Goal: Navigation & Orientation: Find specific page/section

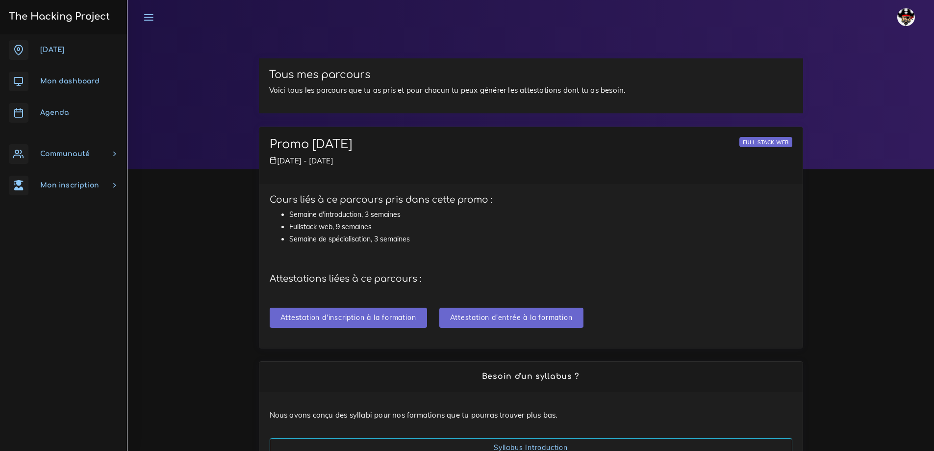
click at [114, 156] on link "Communauté" at bounding box center [63, 153] width 127 height 31
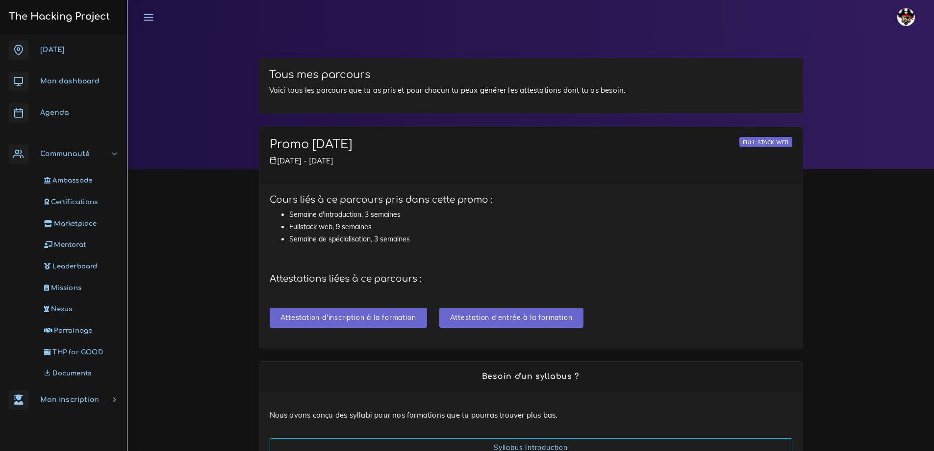
click at [114, 155] on link "Communauté" at bounding box center [63, 153] width 127 height 31
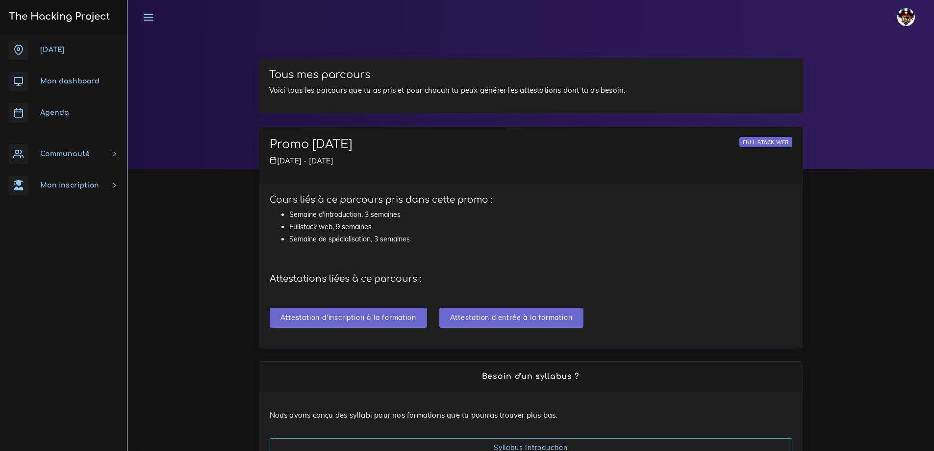
click at [114, 155] on link "Communauté" at bounding box center [63, 153] width 127 height 31
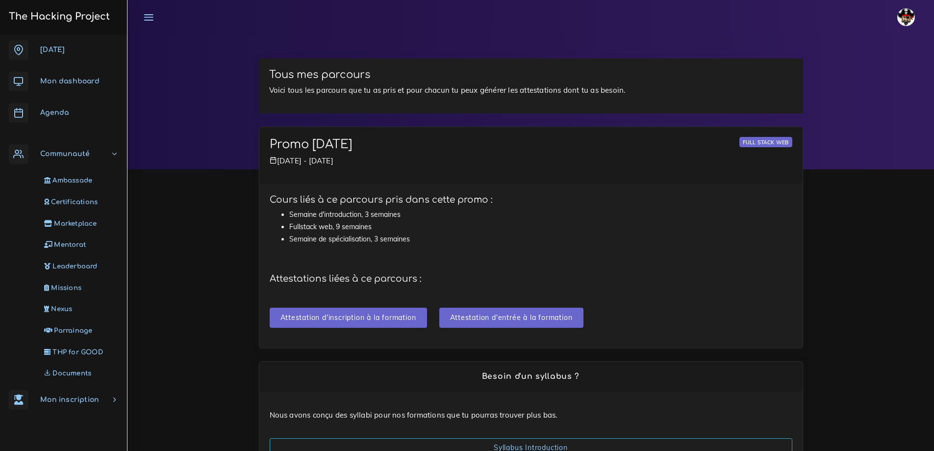
click at [114, 155] on link "Communauté" at bounding box center [63, 153] width 127 height 31
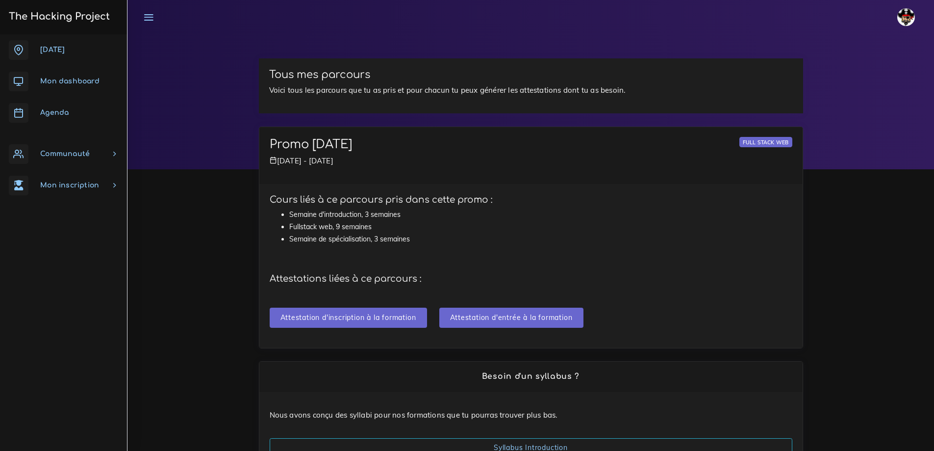
click at [114, 155] on link "Communauté" at bounding box center [63, 153] width 127 height 31
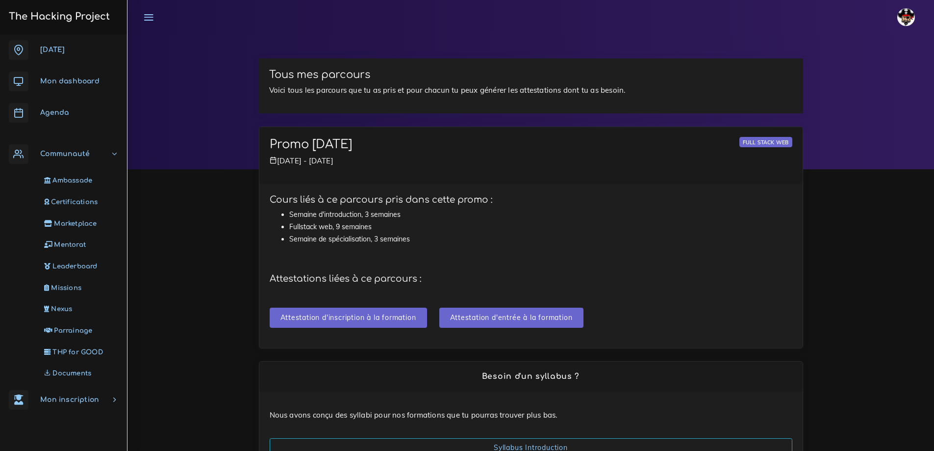
click at [114, 154] on link "Communauté" at bounding box center [63, 153] width 127 height 31
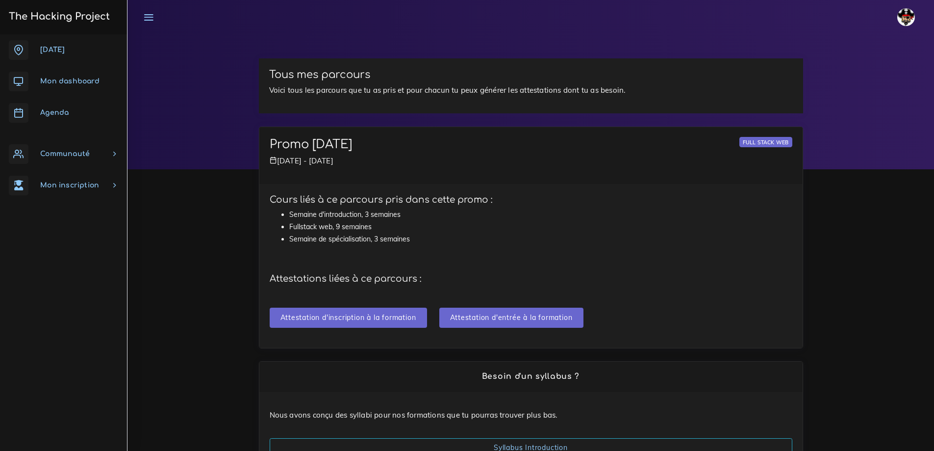
click at [114, 154] on link "Communauté" at bounding box center [63, 153] width 127 height 31
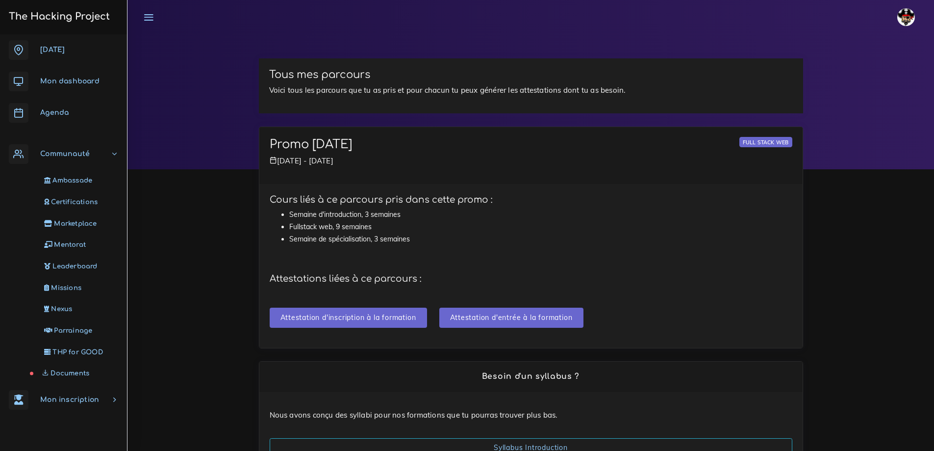
click at [64, 368] on link "Documents" at bounding box center [61, 373] width 127 height 22
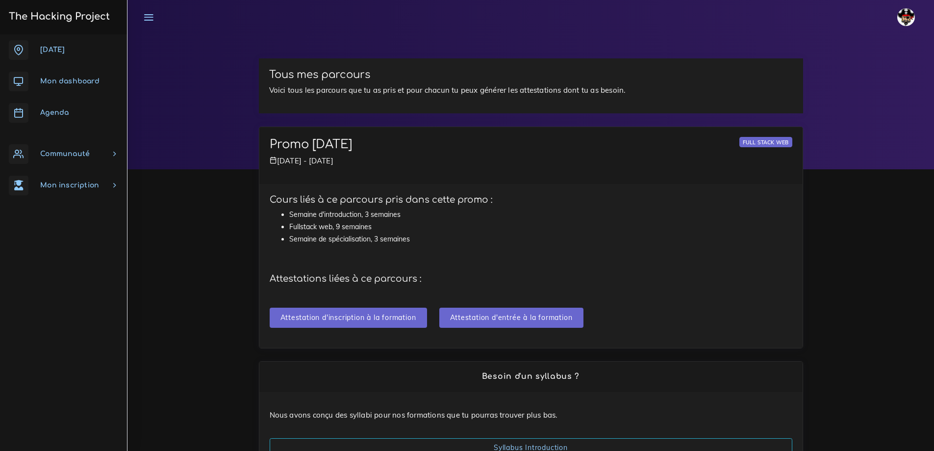
click at [88, 156] on span "Communauté" at bounding box center [65, 153] width 50 height 7
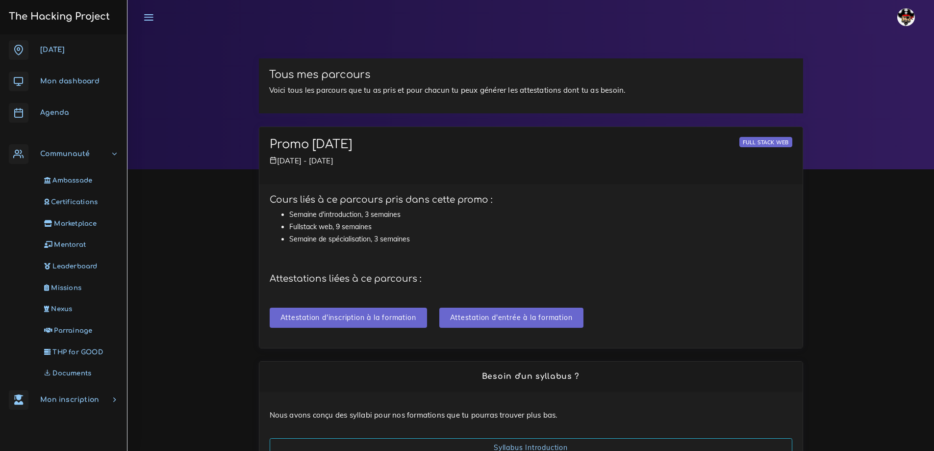
click at [148, 19] on icon at bounding box center [148, 17] width 11 height 11
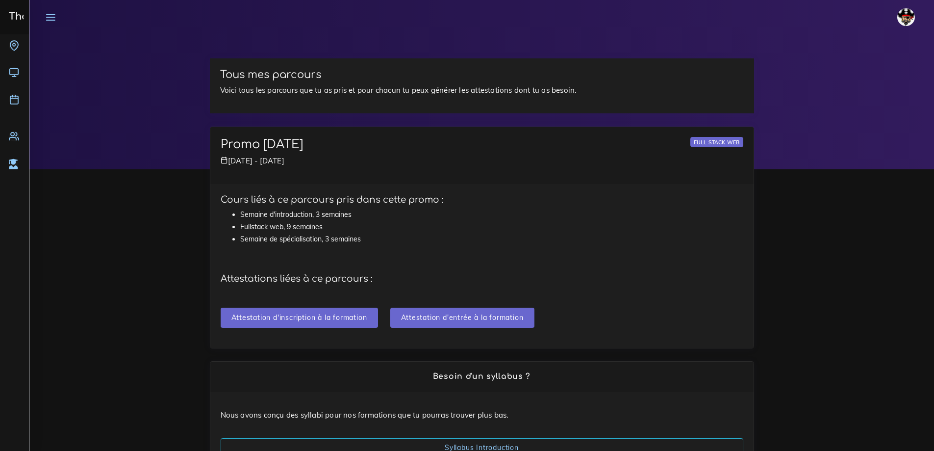
click at [53, 18] on icon at bounding box center [50, 17] width 11 height 11
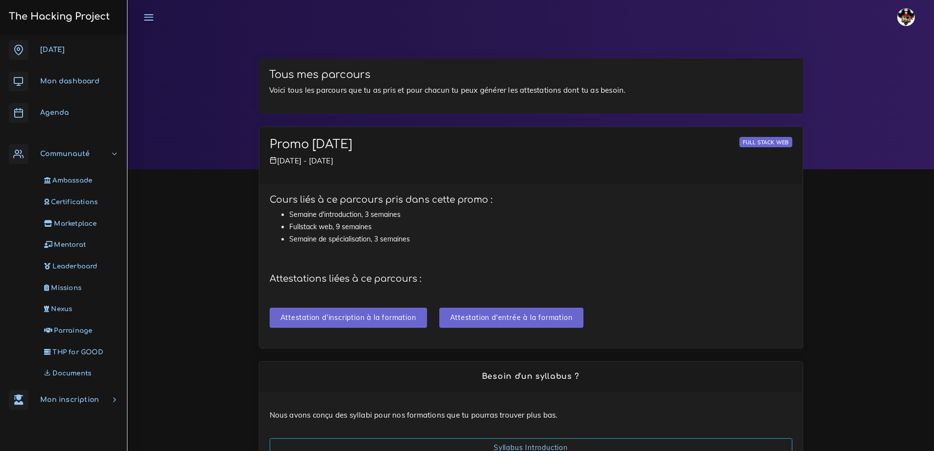
click at [146, 17] on icon at bounding box center [148, 17] width 11 height 11
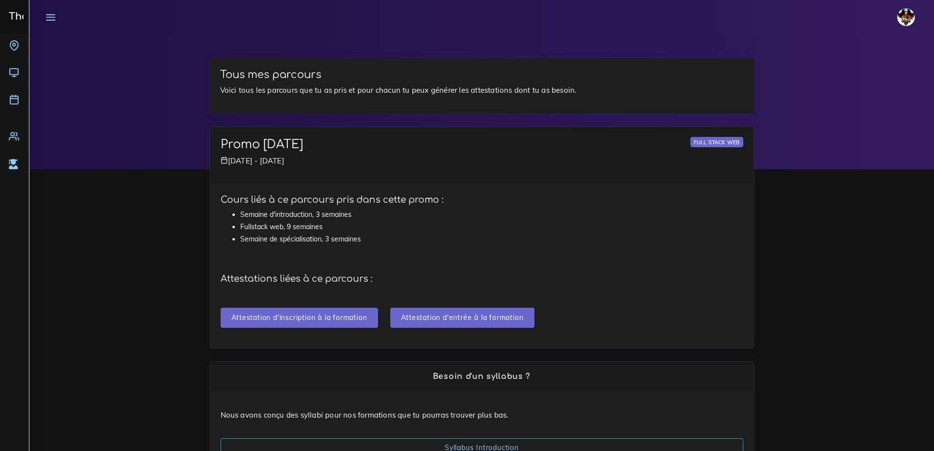
drag, startPoint x: 50, startPoint y: 16, endPoint x: 42, endPoint y: 18, distance: 8.6
click at [50, 16] on icon at bounding box center [50, 17] width 11 height 11
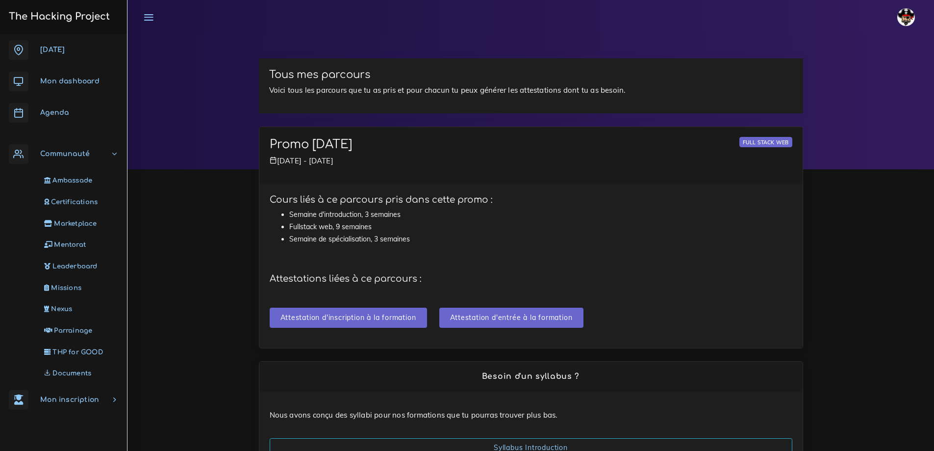
click at [146, 16] on icon at bounding box center [148, 17] width 11 height 11
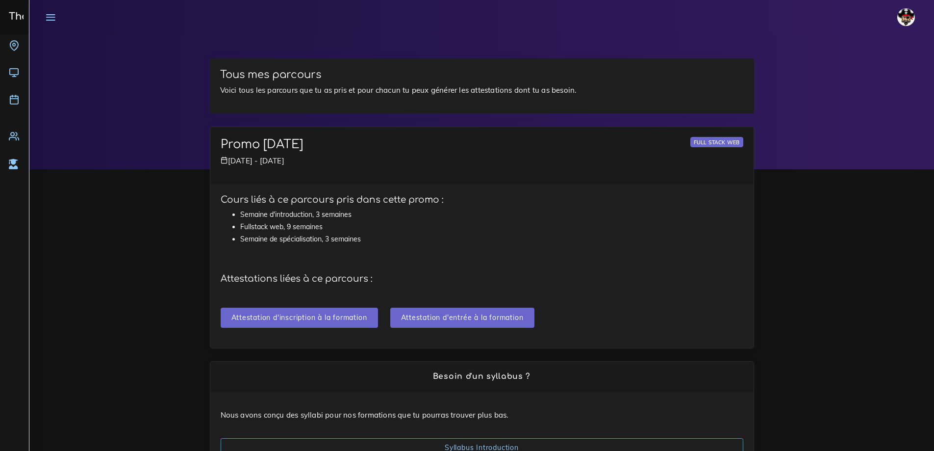
click at [49, 19] on icon at bounding box center [50, 17] width 11 height 11
